Goal: Information Seeking & Learning: Learn about a topic

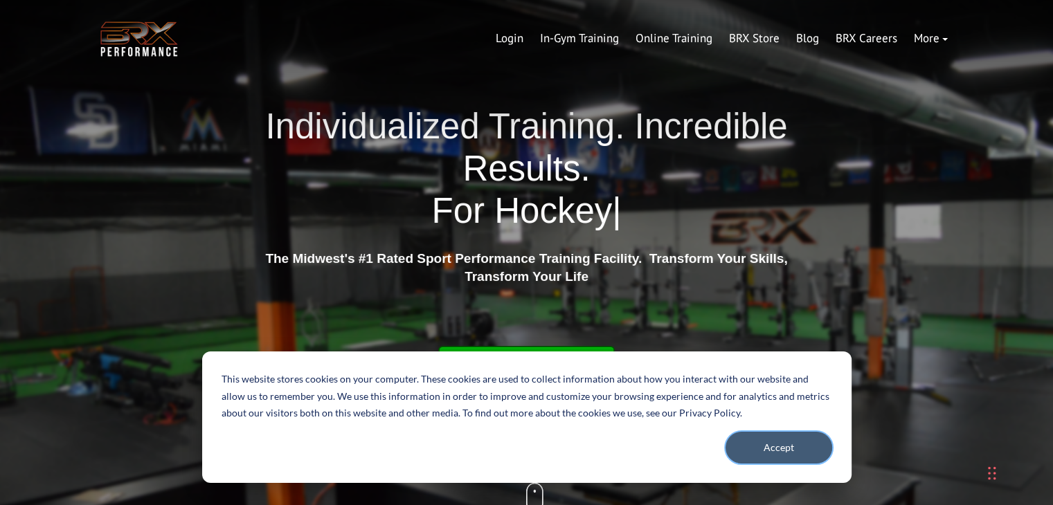
click at [798, 453] on button "Accept" at bounding box center [778, 448] width 107 height 32
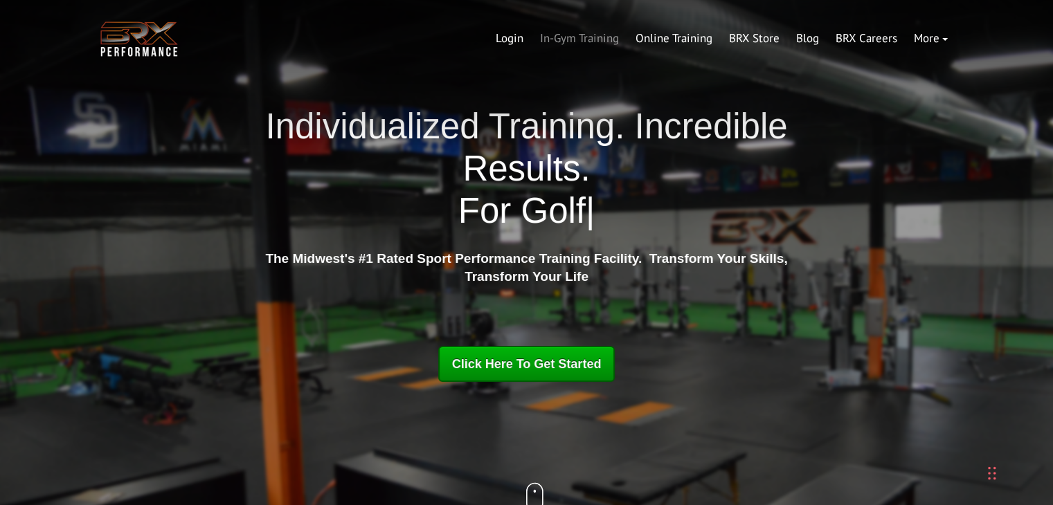
click at [604, 43] on link "In-Gym Training" at bounding box center [580, 38] width 96 height 33
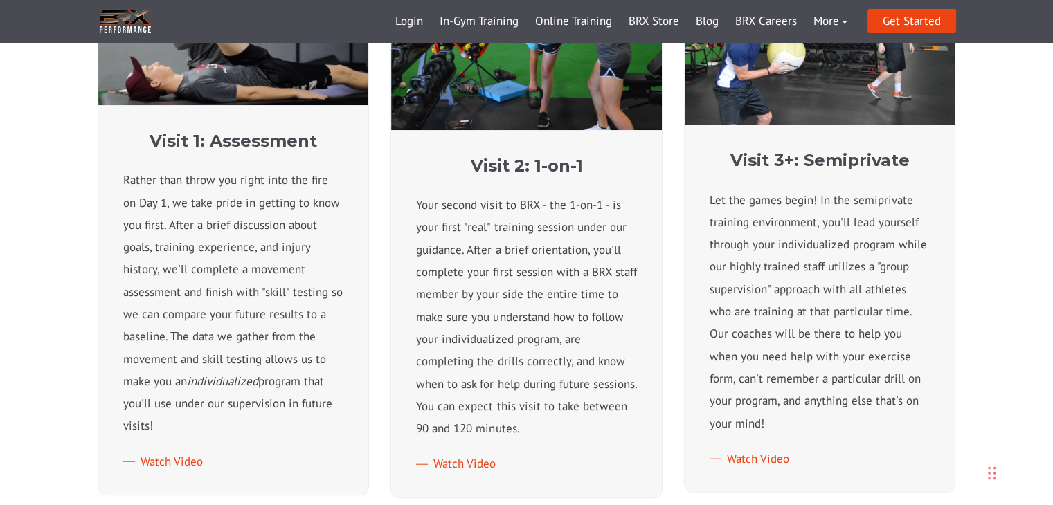
scroll to position [665, 0]
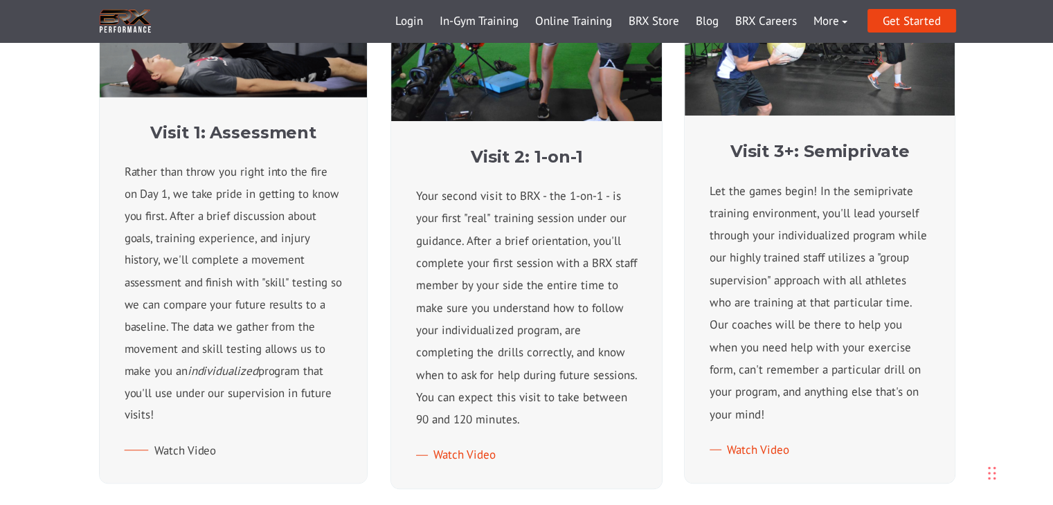
click at [183, 442] on link "Watch Video" at bounding box center [170, 449] width 92 height 15
